Goal: Task Accomplishment & Management: Manage account settings

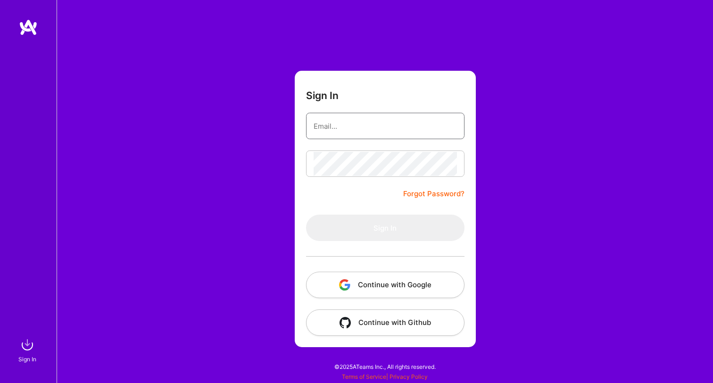
type input "[EMAIL_ADDRESS][DOMAIN_NAME]"
click at [385, 228] on button "Sign In" at bounding box center [385, 228] width 159 height 26
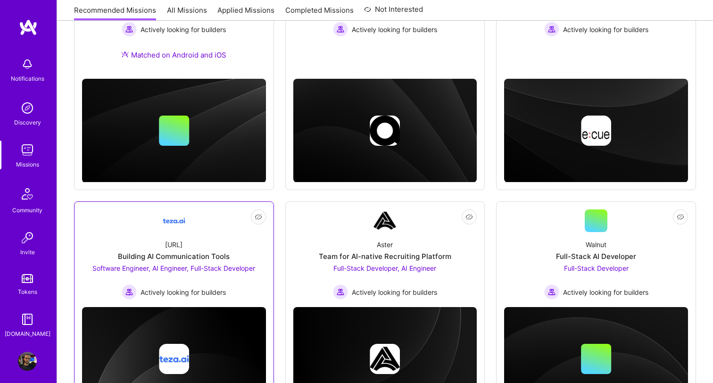
scroll to position [221, 0]
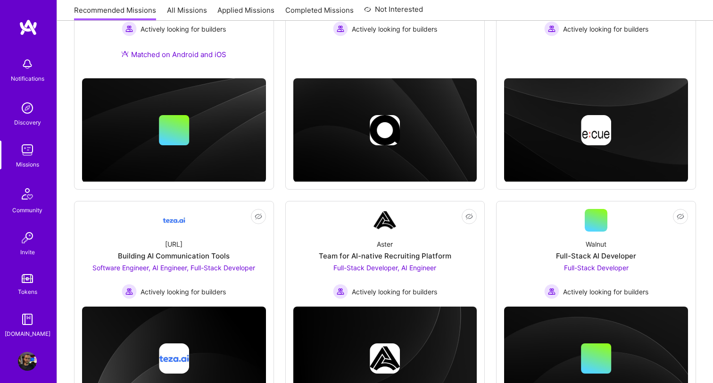
click at [28, 354] on img at bounding box center [27, 361] width 19 height 19
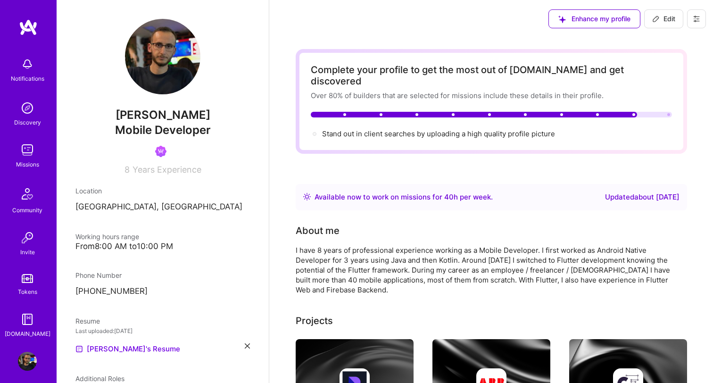
click at [665, 26] on button "Edit" at bounding box center [663, 18] width 39 height 19
select select "AL"
select select "Right Now"
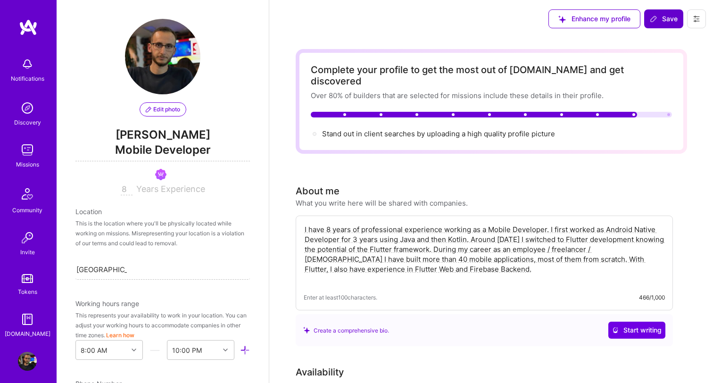
click at [670, 28] on button "Save" at bounding box center [663, 18] width 39 height 19
click at [670, 17] on span "Save" at bounding box center [664, 18] width 28 height 9
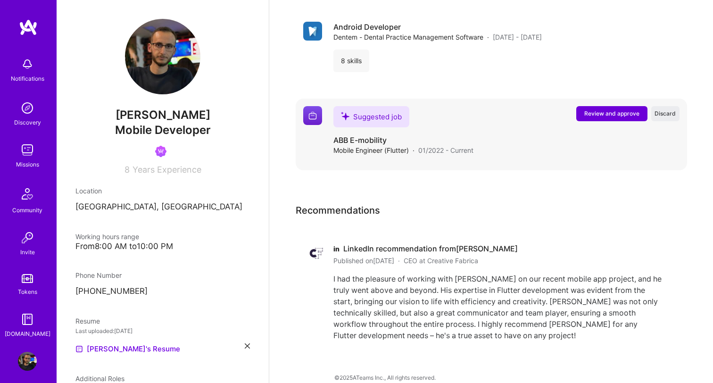
scroll to position [1338, 0]
click at [24, 65] on img at bounding box center [27, 64] width 19 height 19
click at [42, 71] on div "Notifications Discovery Missions Community Invite Tokens [DOMAIN_NAME]" at bounding box center [28, 196] width 57 height 286
click at [37, 40] on div "Notifications Discovery Missions Community Invite Tokens [DOMAIN_NAME]" at bounding box center [28, 179] width 57 height 320
click at [34, 30] on img at bounding box center [28, 27] width 19 height 17
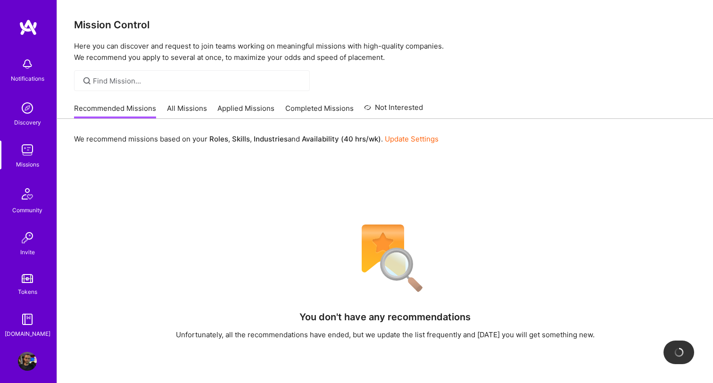
click at [188, 109] on link "All Missions" at bounding box center [187, 111] width 40 height 16
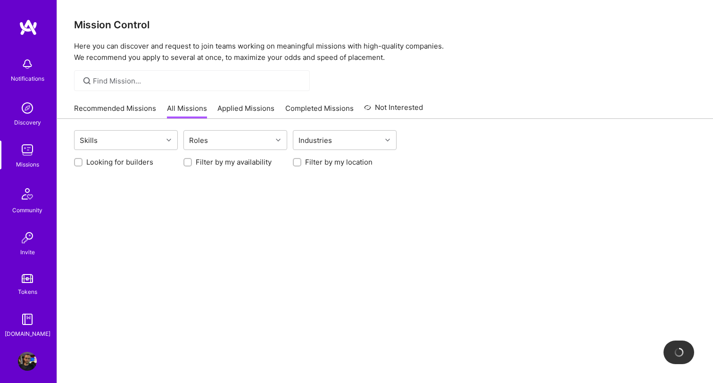
click at [235, 103] on link "Applied Missions" at bounding box center [246, 111] width 57 height 16
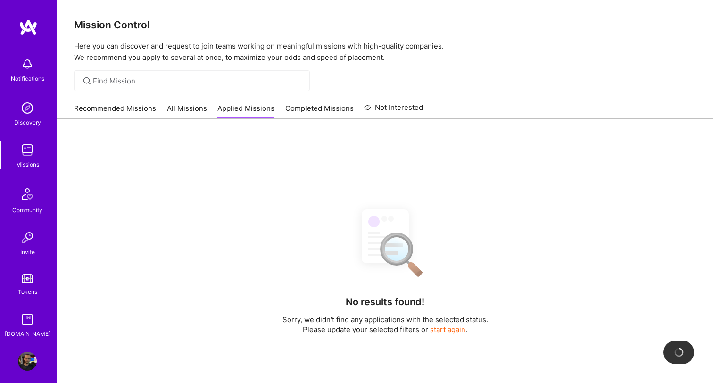
click at [296, 114] on link "Completed Missions" at bounding box center [319, 111] width 68 height 16
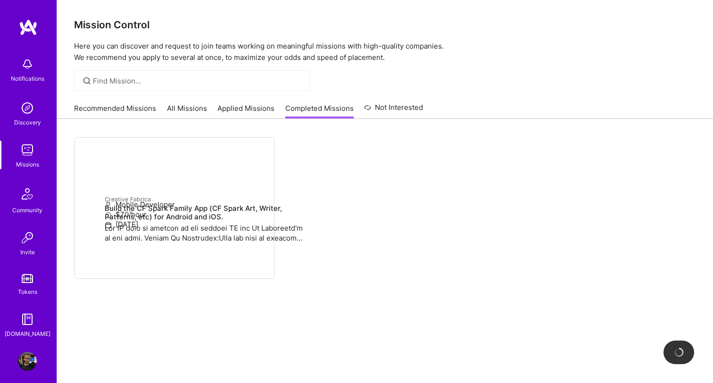
click at [405, 118] on link "Not Interested" at bounding box center [393, 110] width 59 height 17
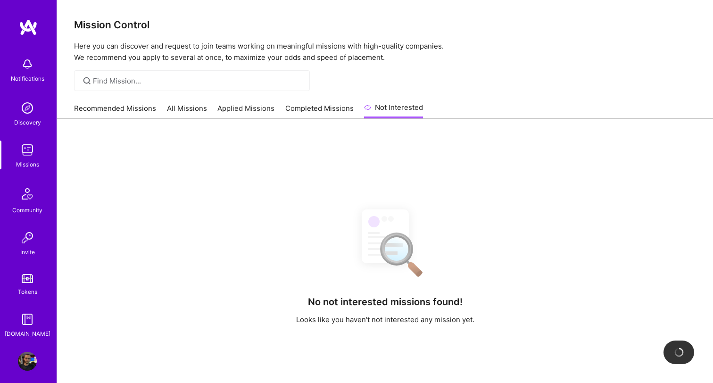
click at [343, 107] on link "Completed Missions" at bounding box center [319, 111] width 68 height 16
